Goal: Find contact information: Find contact information

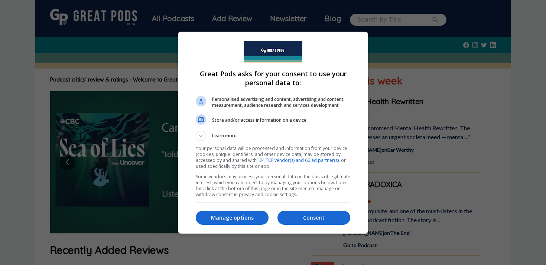
click at [391, 139] on div at bounding box center [273, 132] width 546 height 265
click at [257, 219] on p "Manage options" at bounding box center [232, 217] width 73 height 7
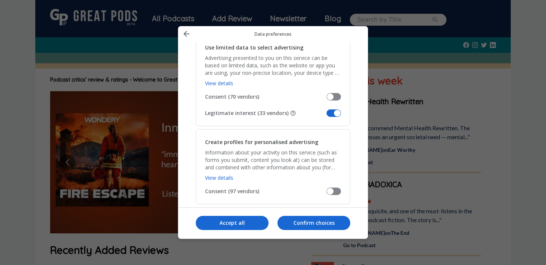
scroll to position [146, 0]
click at [333, 108] on div "Use limited data to select advertising Advertising presented to you on this ser…" at bounding box center [273, 78] width 155 height 91
click at [334, 111] on span "Manage your data" at bounding box center [334, 111] width 14 height 7
click at [327, 114] on input "Legitimate interest (33 vendors)" at bounding box center [327, 114] width 0 height 0
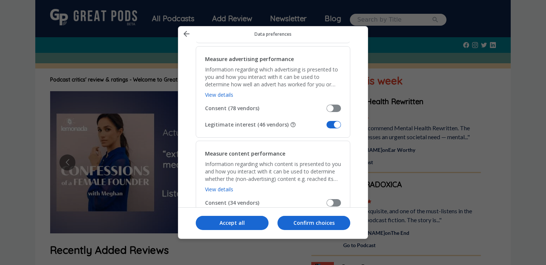
scroll to position [537, 0]
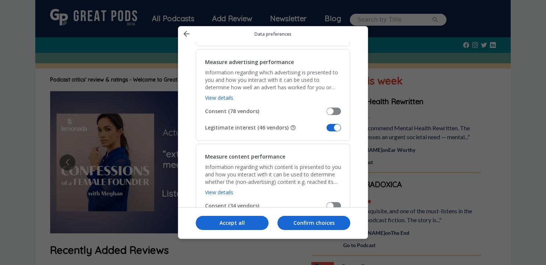
click at [331, 129] on span "Manage your data" at bounding box center [334, 127] width 14 height 7
click at [327, 130] on input "Legitimate interest (46 vendors)" at bounding box center [327, 130] width 0 height 0
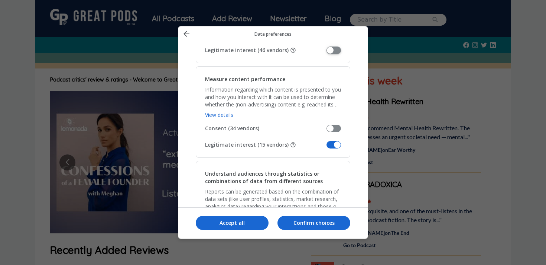
scroll to position [617, 0]
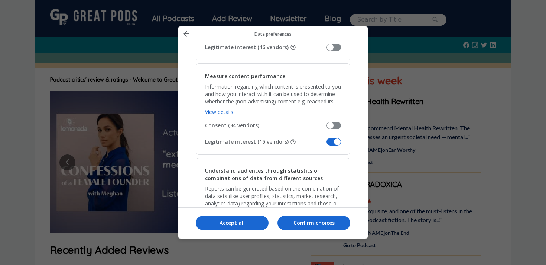
click at [334, 140] on span "Manage your data" at bounding box center [334, 141] width 14 height 7
click at [327, 144] on input "Legitimate interest (15 vendors)" at bounding box center [327, 144] width 0 height 0
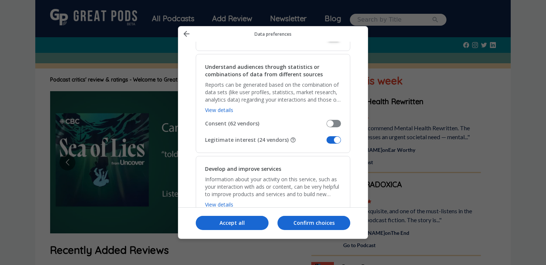
scroll to position [723, 0]
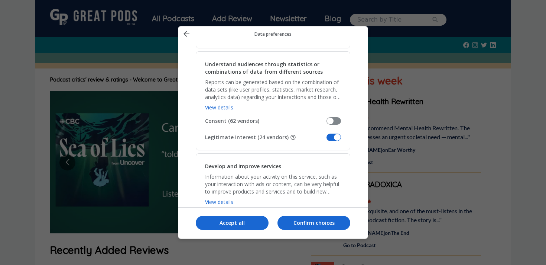
click at [335, 136] on span "Manage your data" at bounding box center [334, 136] width 14 height 7
click at [327, 140] on input "Legitimate interest (24 vendors)" at bounding box center [327, 140] width 0 height 0
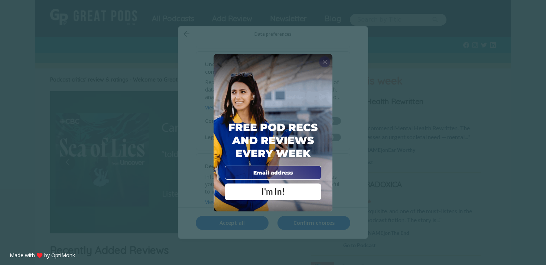
click at [324, 59] on span "X" at bounding box center [324, 61] width 5 height 7
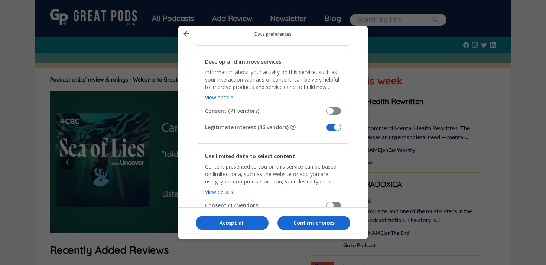
click at [334, 128] on span "Manage your data" at bounding box center [334, 126] width 14 height 7
click at [327, 130] on input "Legitimate interest (36 vendors)" at bounding box center [327, 130] width 0 height 0
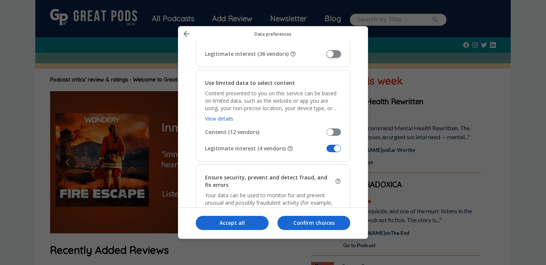
scroll to position [901, 0]
click at [335, 147] on span "Manage your data" at bounding box center [334, 147] width 14 height 7
click at [327, 150] on input "Legitimate interest (4 vendors)" at bounding box center [327, 150] width 0 height 0
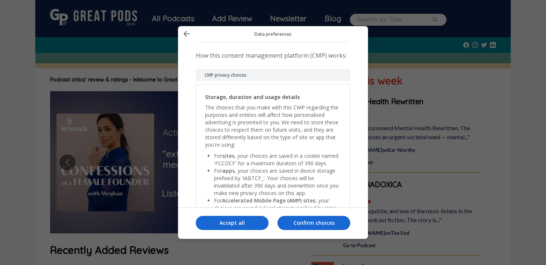
scroll to position [1572, 0]
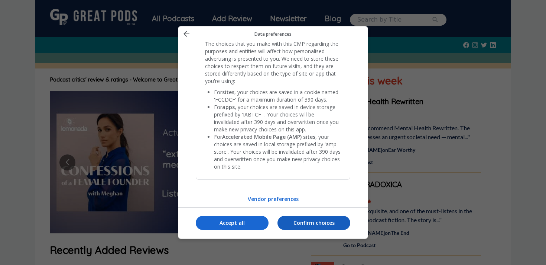
click at [308, 221] on p "Confirm choices" at bounding box center [314, 222] width 73 height 7
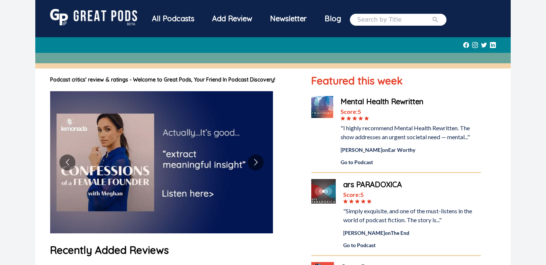
click at [389, 20] on input "search" at bounding box center [394, 19] width 74 height 9
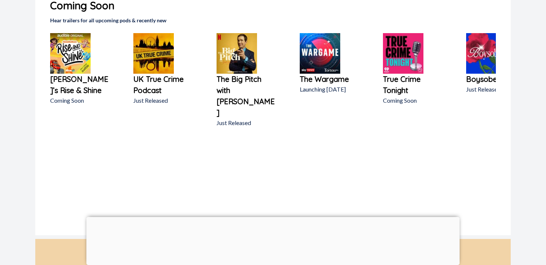
scroll to position [667, 0]
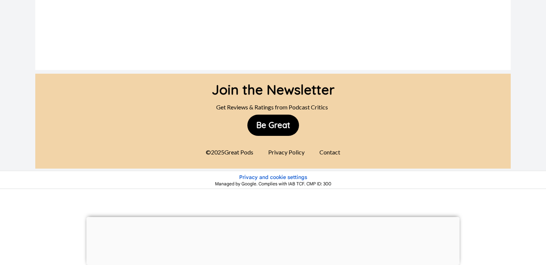
click at [331, 145] on div "Contact" at bounding box center [330, 152] width 30 height 15
click at [324, 145] on div "Contact" at bounding box center [330, 152] width 30 height 15
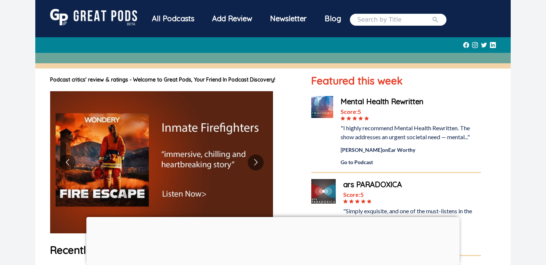
click at [381, 16] on input "search" at bounding box center [394, 19] width 74 height 9
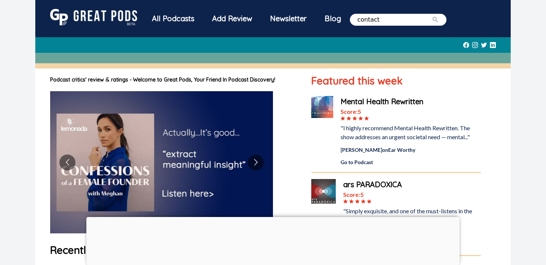
type input "contact"
click at [432, 15] on button "submit" at bounding box center [435, 19] width 7 height 9
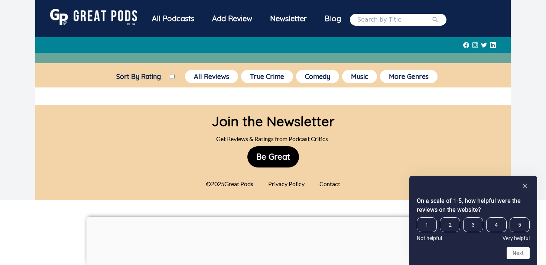
click at [383, 19] on input "search" at bounding box center [394, 19] width 74 height 9
type input "email"
click at [432, 15] on button "submit" at bounding box center [435, 19] width 7 height 9
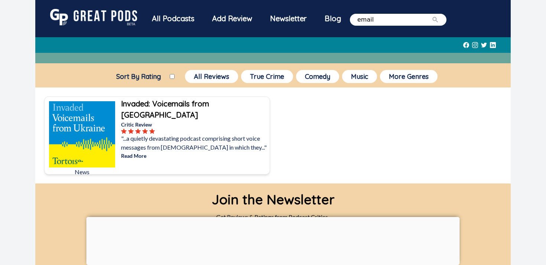
click at [336, 19] on div "Blog" at bounding box center [333, 18] width 34 height 19
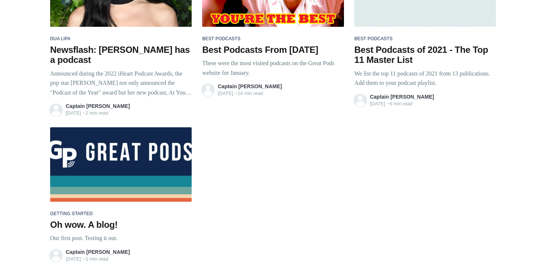
scroll to position [5914, 0]
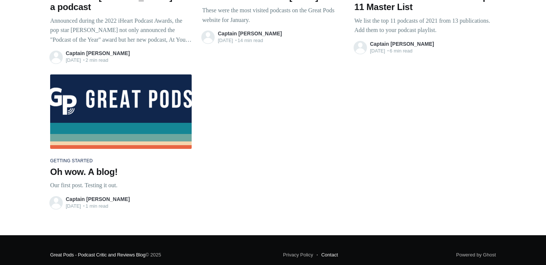
click at [334, 250] on link "Contact" at bounding box center [327, 255] width 21 height 10
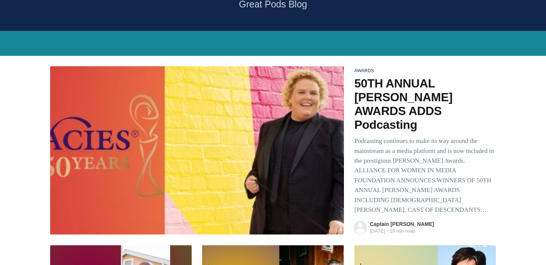
scroll to position [71, 0]
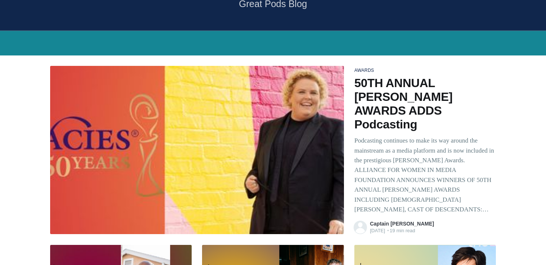
click at [392, 147] on p "Podcasting continues to make its way around the mainstream as a media platform …" at bounding box center [425, 175] width 142 height 78
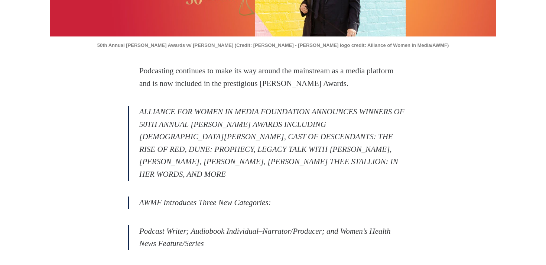
scroll to position [220, 0]
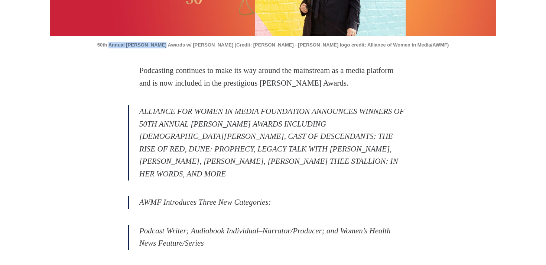
drag, startPoint x: 136, startPoint y: 24, endPoint x: 186, endPoint y: 26, distance: 49.8
click at [186, 36] on figcaption "50th Annual Gracie Awards w/ Fortune Feimster (Credit: Kim Newmoney - Gracie lo…" at bounding box center [273, 42] width 446 height 12
copy figcaption "Annual Gracie Awards"
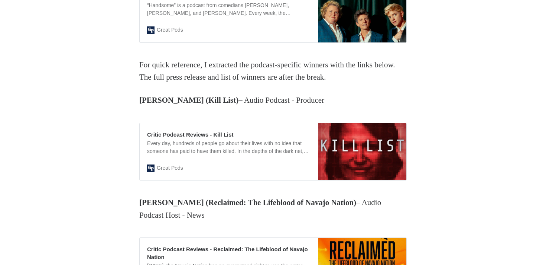
scroll to position [0, 0]
